Goal: Information Seeking & Learning: Learn about a topic

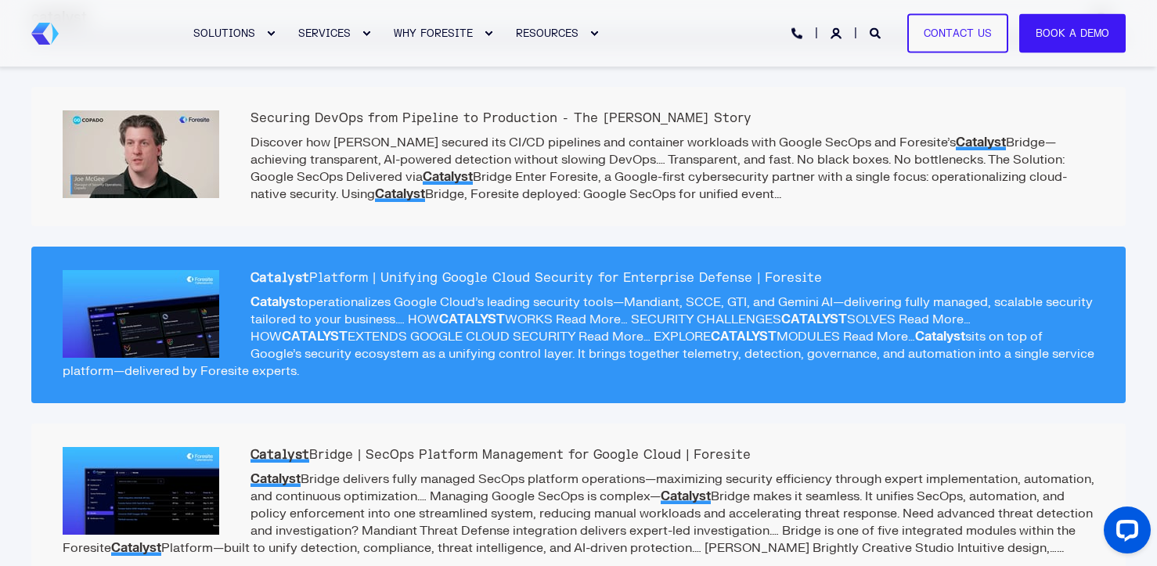
click at [400, 309] on p "Catalyst operationalizes Google Cloud’s leading security tools—Mandiant, SCCE, …" at bounding box center [579, 337] width 1032 height 86
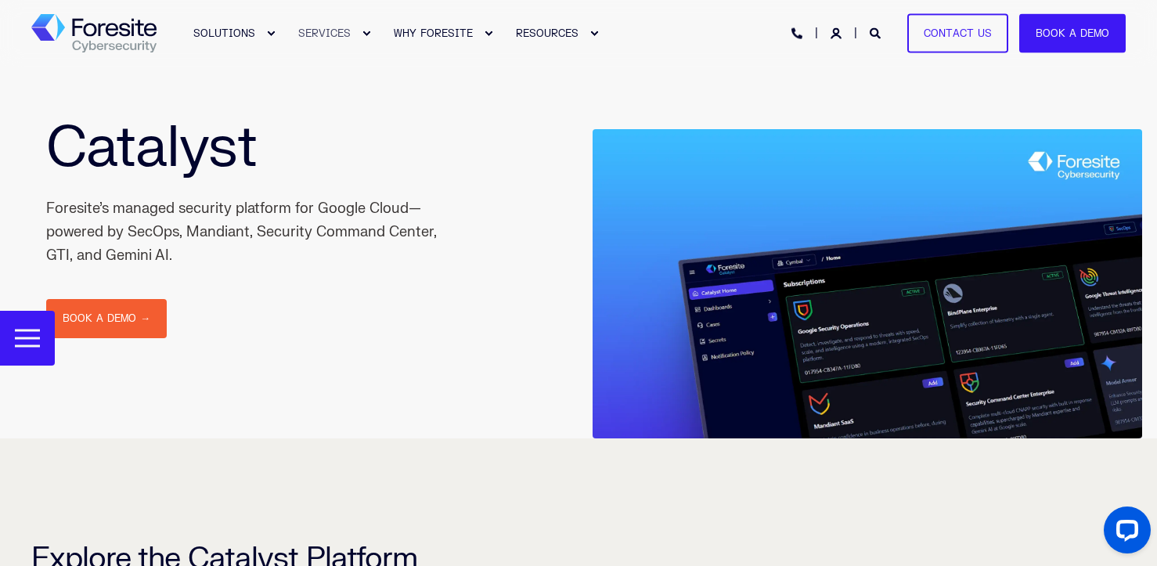
drag, startPoint x: 50, startPoint y: 206, endPoint x: 170, endPoint y: 254, distance: 128.9
click at [170, 254] on div "Foresite’s managed security platform for Google Cloud—powered by SecOps, Mandia…" at bounding box center [241, 232] width 391 height 70
copy div "Foresite’s managed security platform for Google Cloud—powered by SecOps, Mandia…"
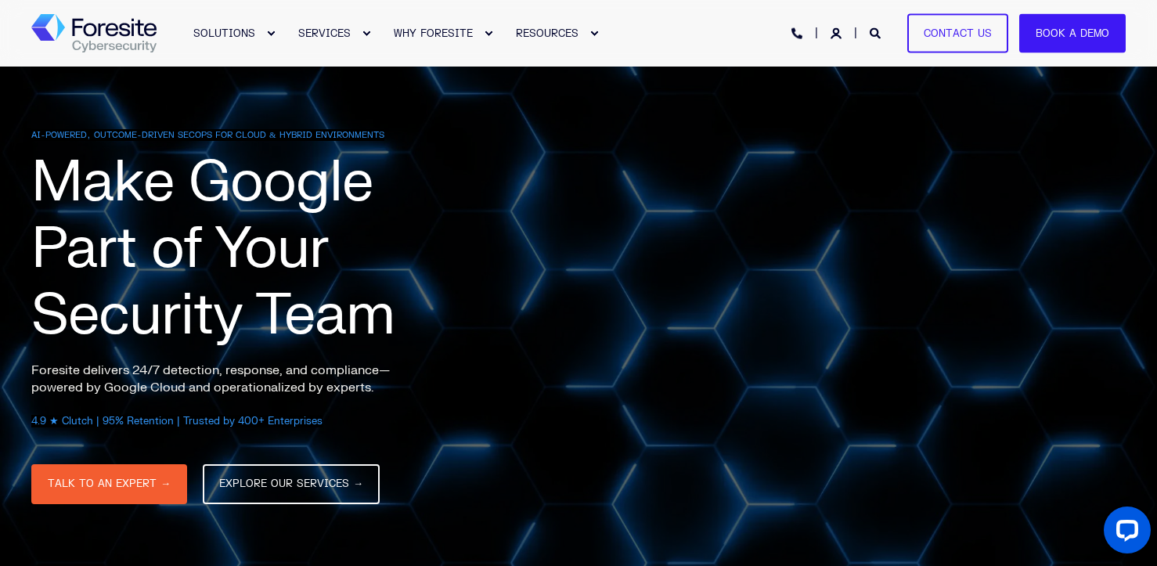
click at [994, 322] on div "AI-POWERED, OUTCOME-DRIVEN SECOPS FOR CLOUD & HYBRID ENVIRONMENTS Make Google P…" at bounding box center [609, 328] width 1157 height 398
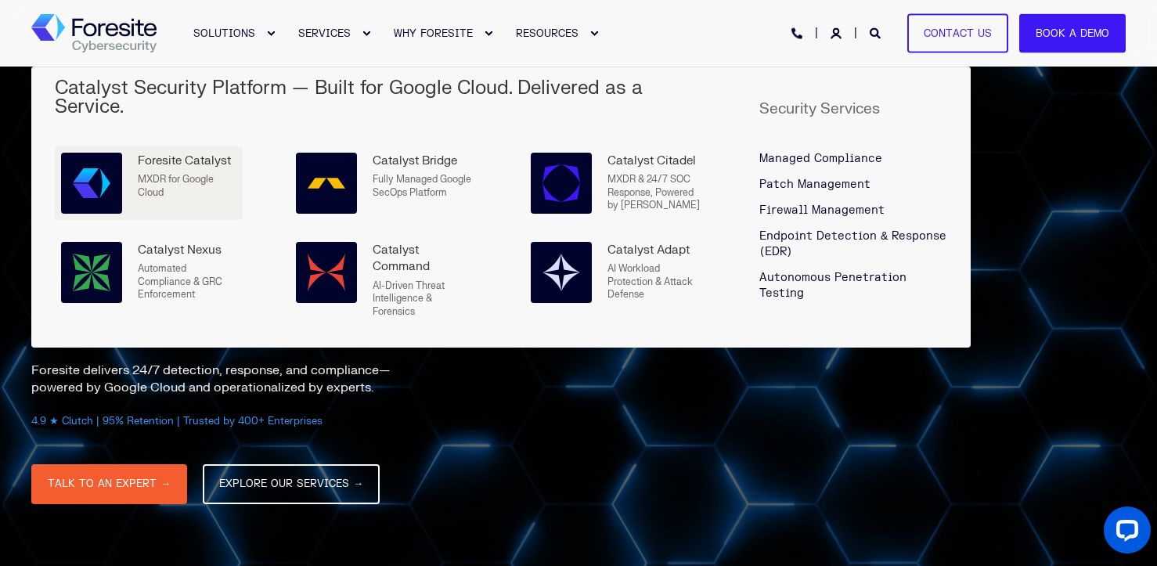
click at [160, 146] on link "Foresite Catalyst MXDR for Google Cloud" at bounding box center [149, 183] width 188 height 74
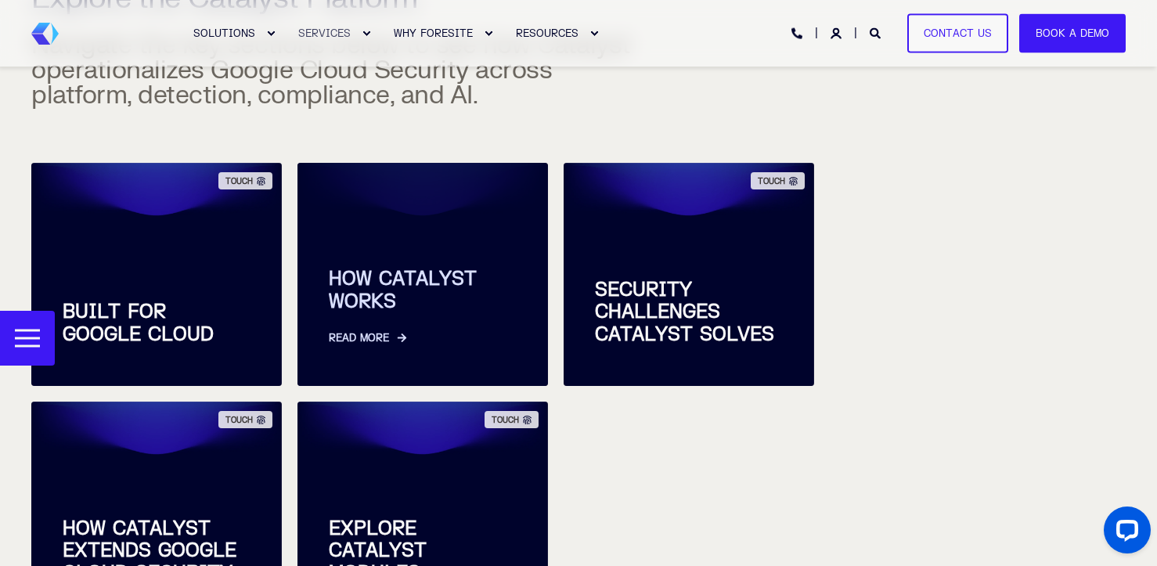
scroll to position [559, 0]
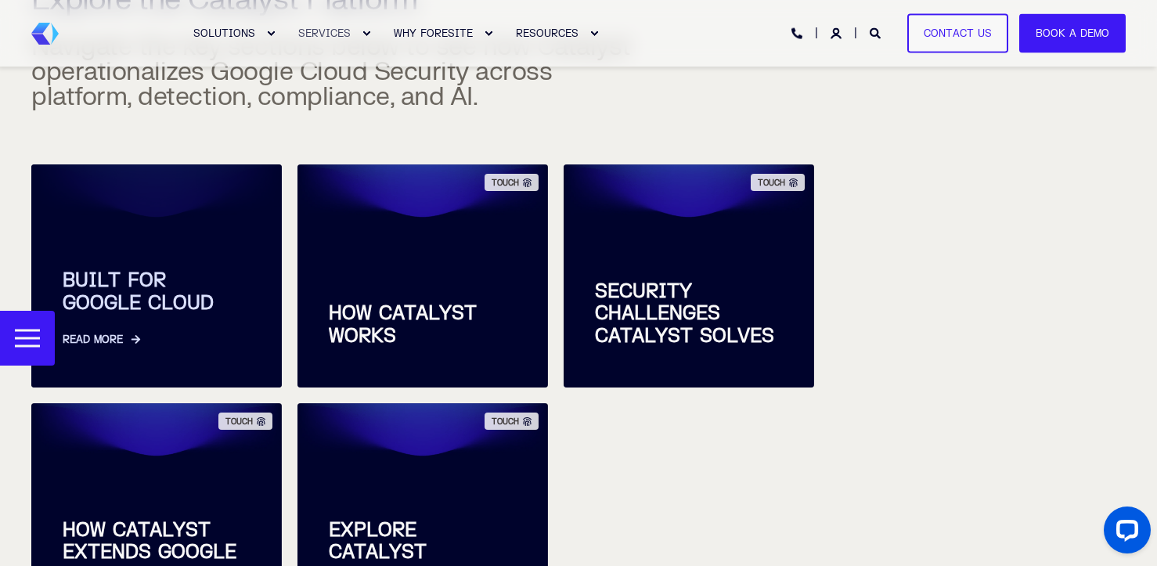
click at [173, 274] on span "BUILT FOR GOOGLE CLOUD" at bounding box center [157, 292] width 188 height 45
click at [107, 335] on link "Read More" at bounding box center [157, 331] width 188 height 33
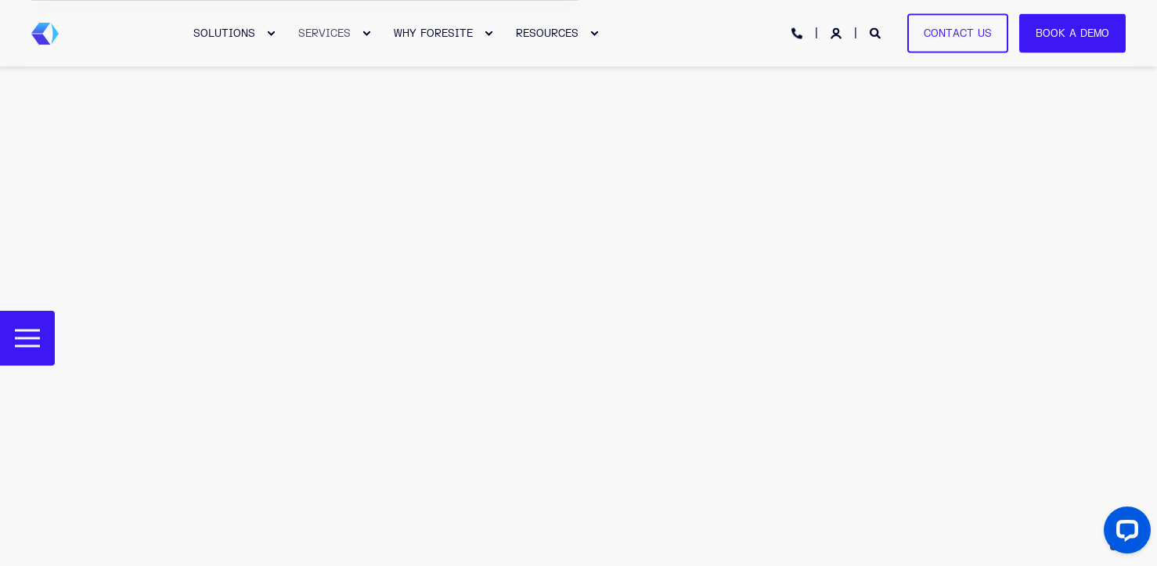
scroll to position [2639, 0]
